Goal: Use online tool/utility

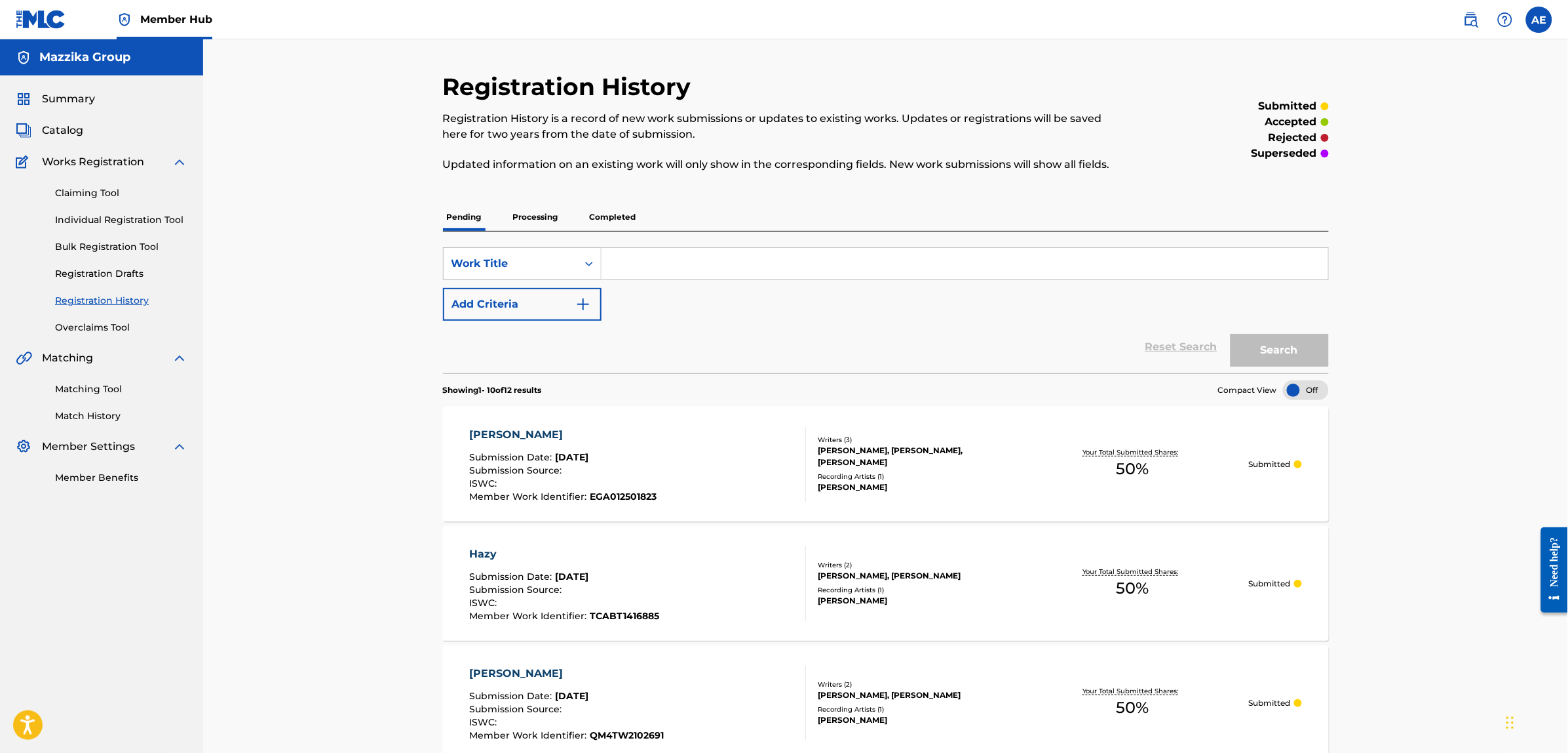
click at [729, 257] on input "Search Form" at bounding box center [964, 264] width 726 height 32
paste input "El Donia Youmen"
type input "El Donia Youmen"
click at [1230, 334] on button "Search" at bounding box center [1279, 350] width 98 height 33
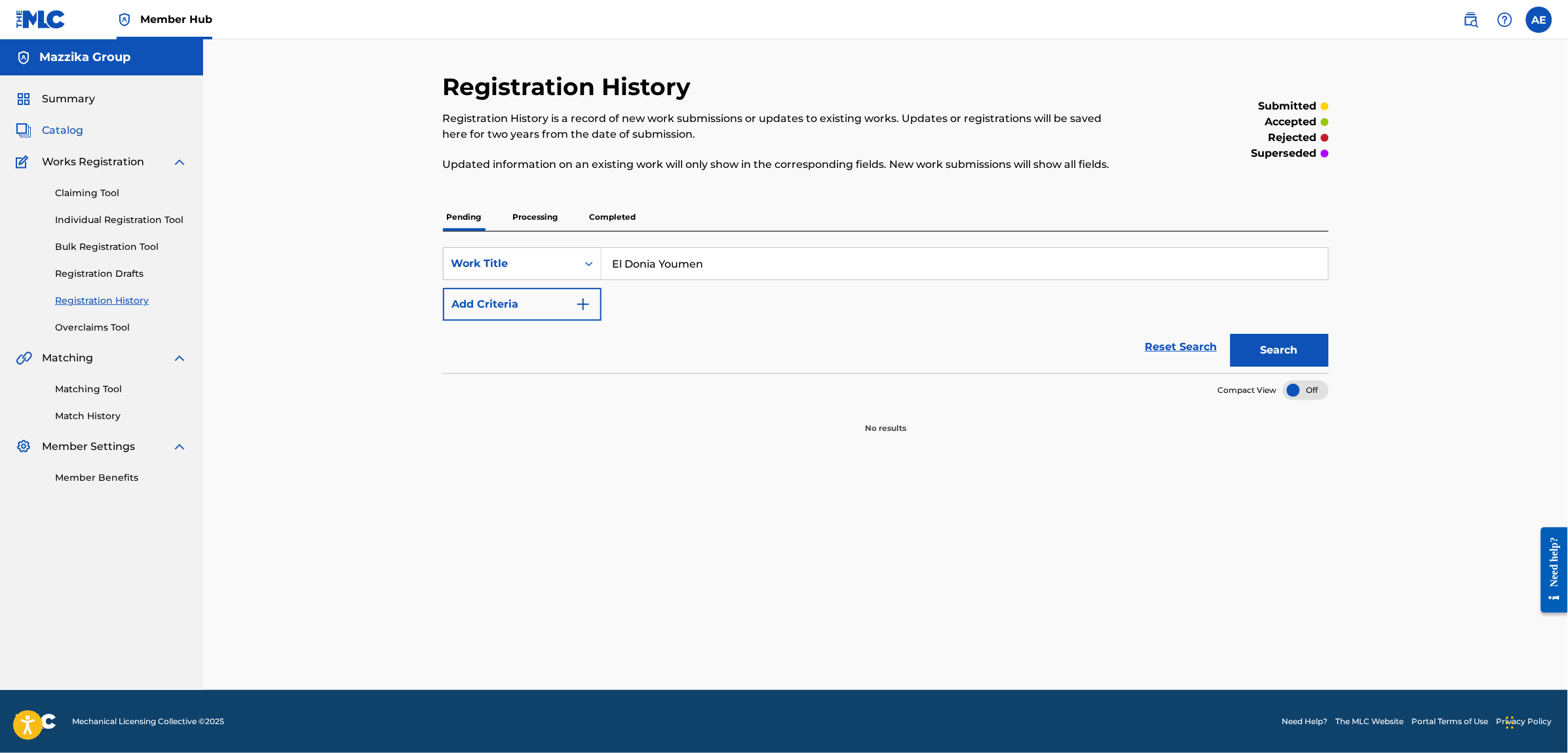
click at [59, 130] on span "Catalog" at bounding box center [63, 130] width 41 height 16
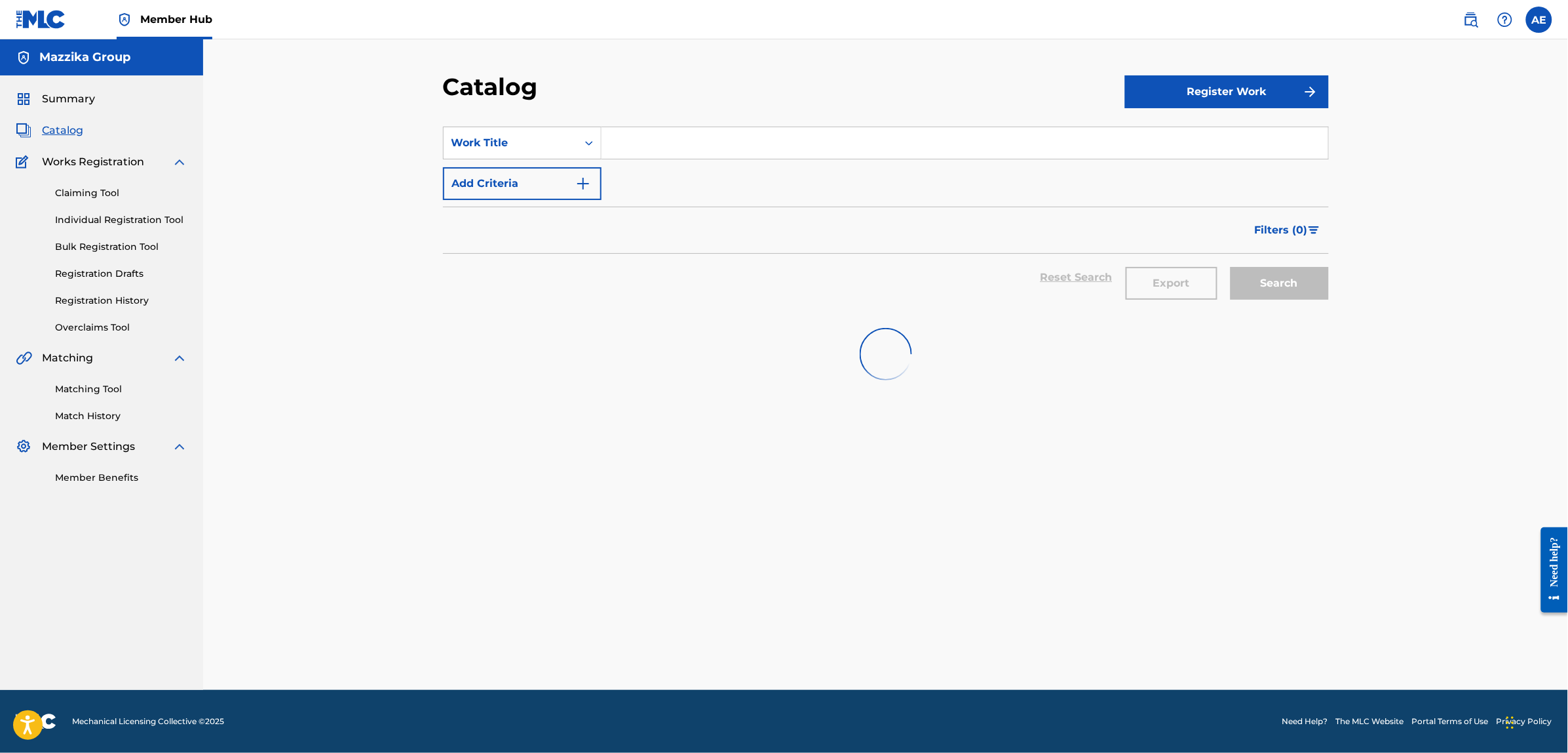
click at [717, 146] on input "Search Form" at bounding box center [964, 143] width 726 height 32
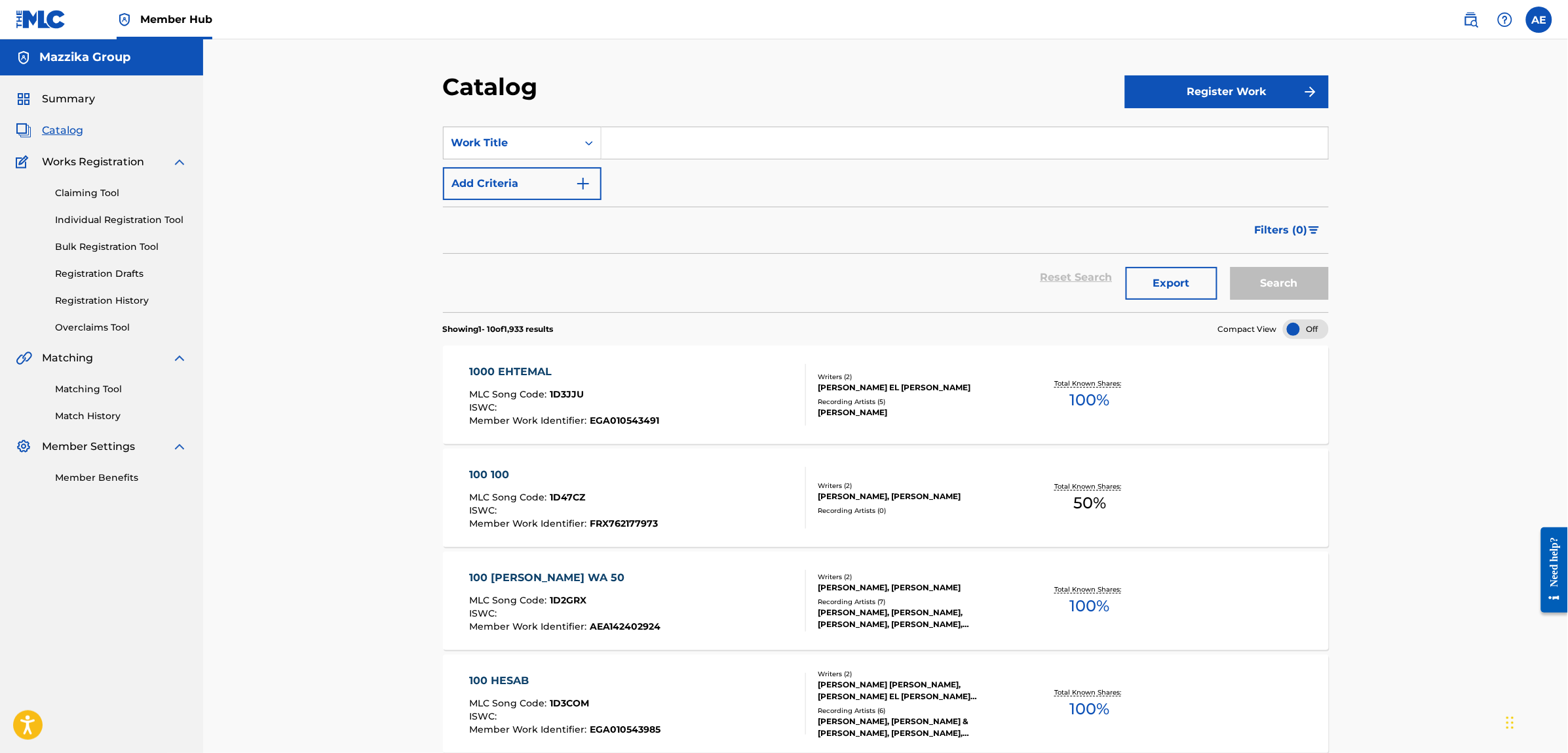
paste input "El Donia Youmen"
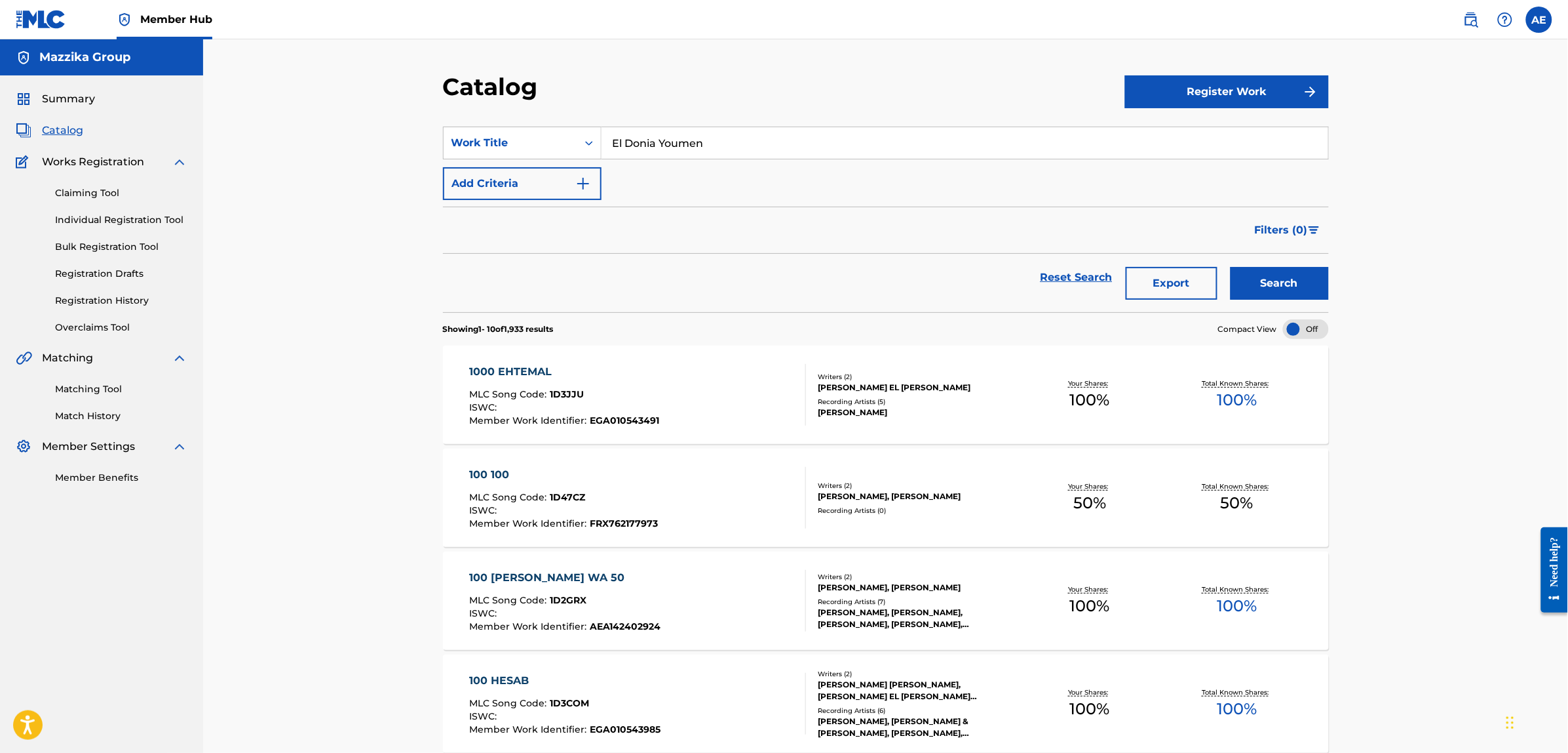
type input "El Donia Youmen"
click at [1230, 267] on button "Search" at bounding box center [1279, 282] width 98 height 33
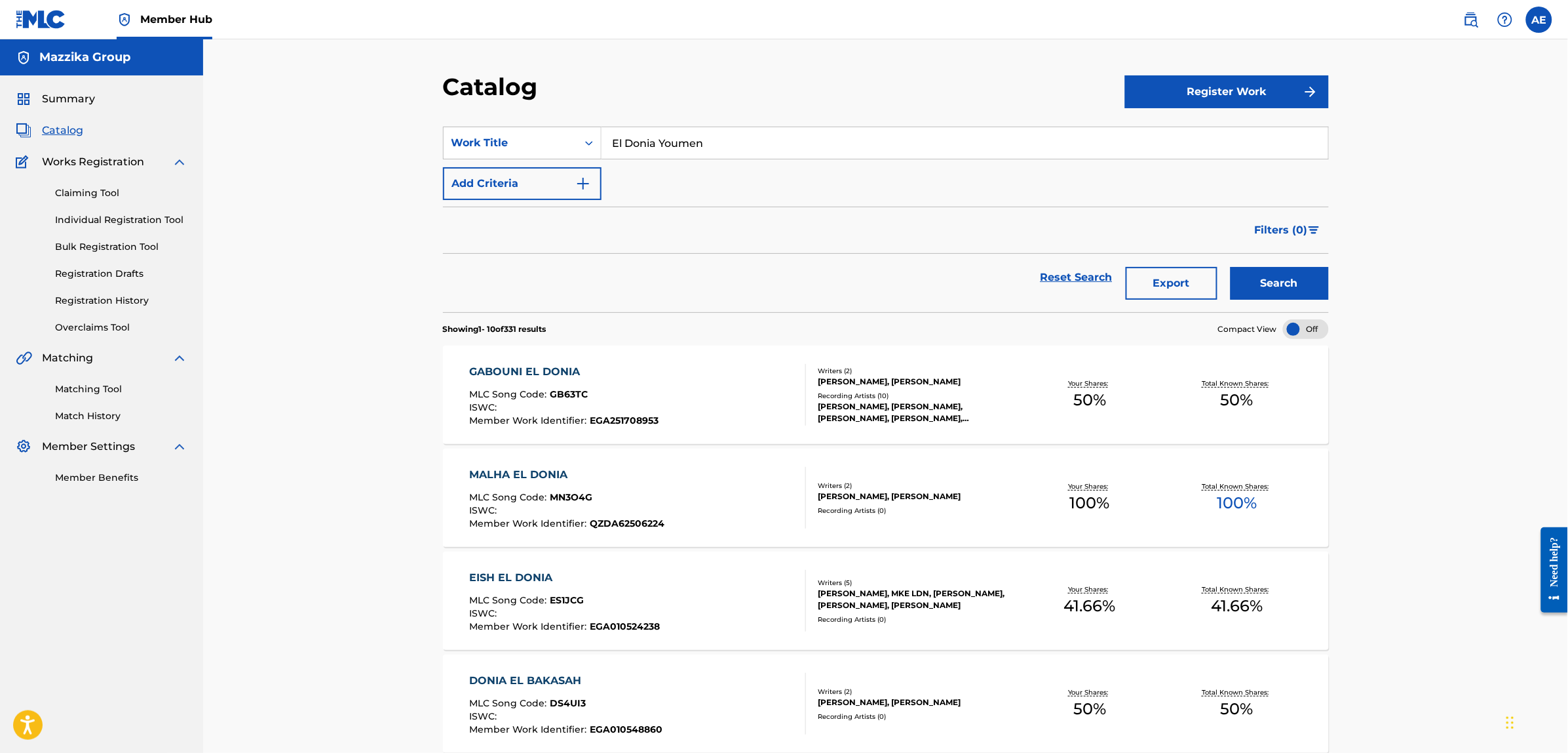
click at [57, 133] on span "Catalog" at bounding box center [63, 130] width 41 height 16
click at [82, 388] on link "Matching Tool" at bounding box center [122, 389] width 133 height 14
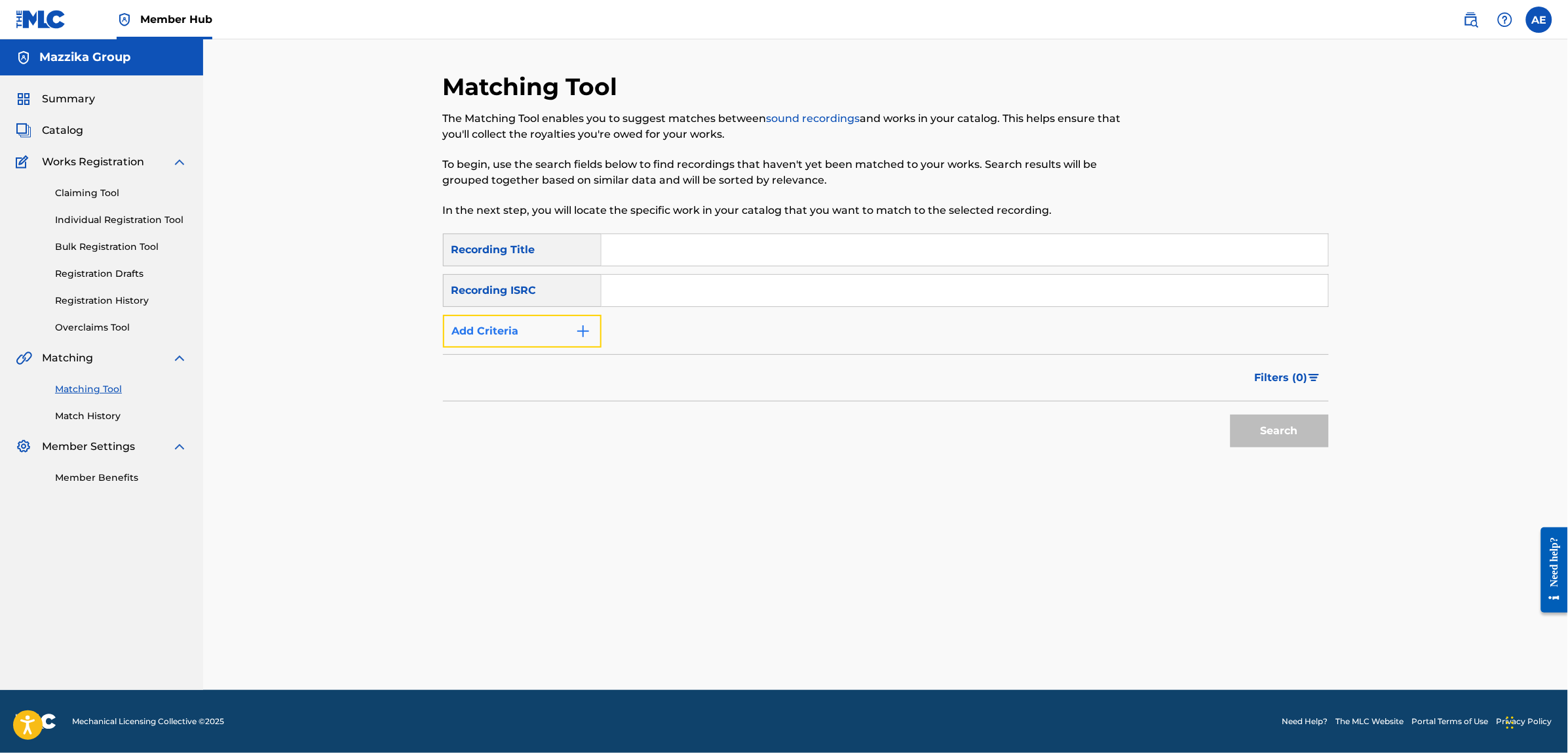
click at [482, 341] on button "Add Criteria" at bounding box center [523, 330] width 159 height 33
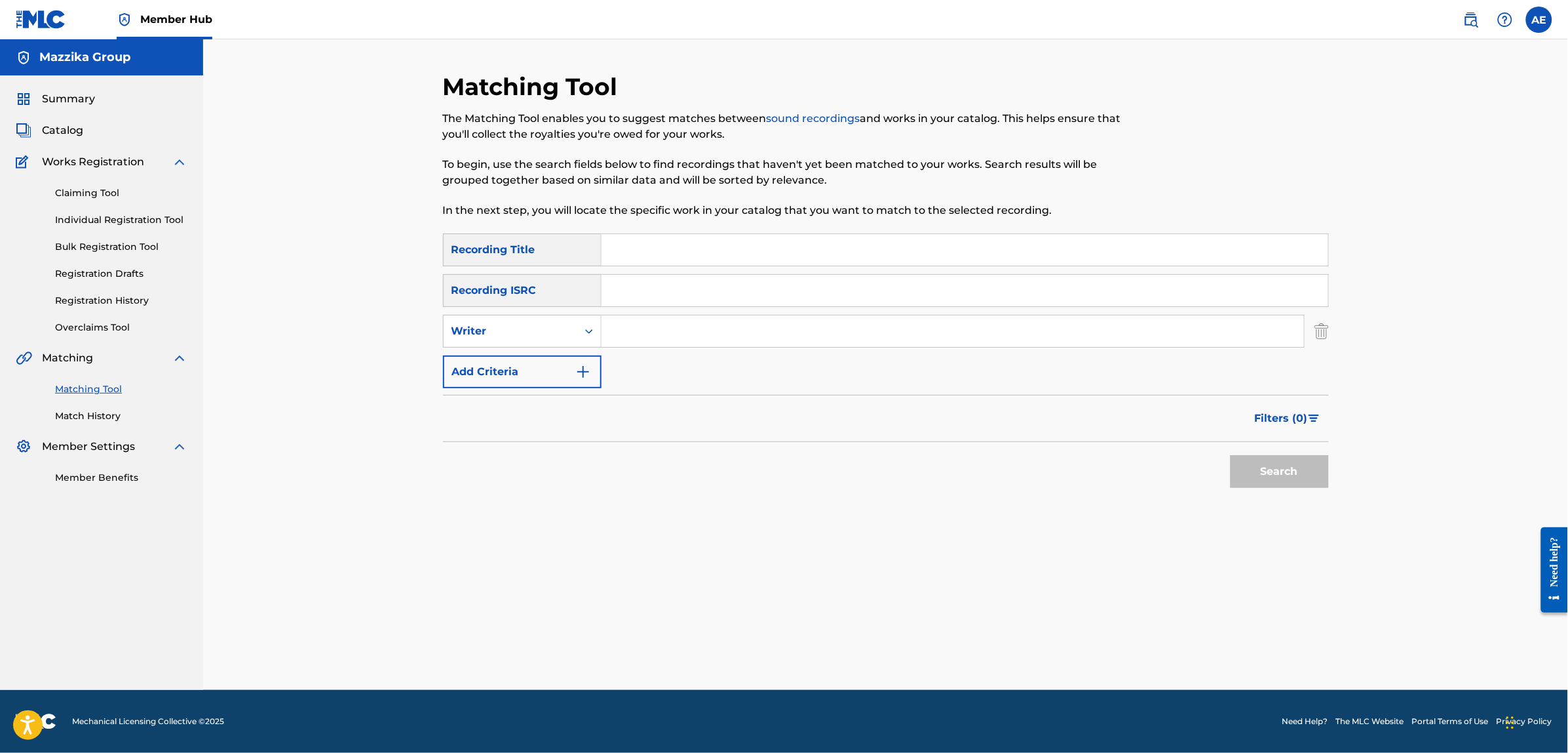
click at [617, 299] on input "Search Form" at bounding box center [964, 291] width 726 height 32
click at [778, 197] on div "The Matching Tool enables you to suggest matches between sound recordings and w…" at bounding box center [784, 164] width 683 height 108
